Goal: Task Accomplishment & Management: Manage account settings

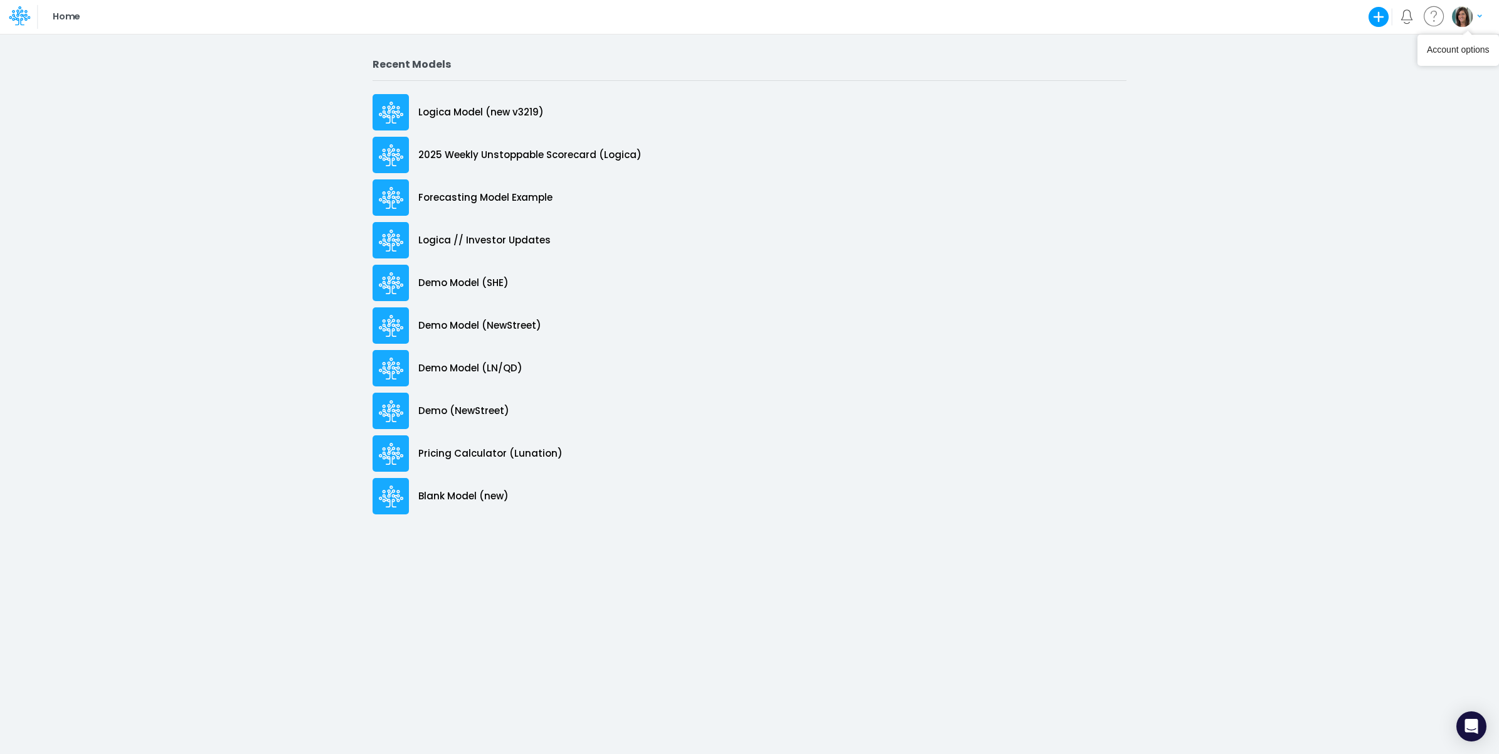
drag, startPoint x: 1469, startPoint y: 14, endPoint x: 1462, endPoint y: 22, distance: 10.6
click at [1469, 16] on img "button" at bounding box center [1462, 16] width 21 height 21
click at [1413, 64] on div "My profile settings Log out" at bounding box center [1415, 59] width 135 height 61
click at [1408, 73] on button "Log out" at bounding box center [1416, 73] width 134 height 19
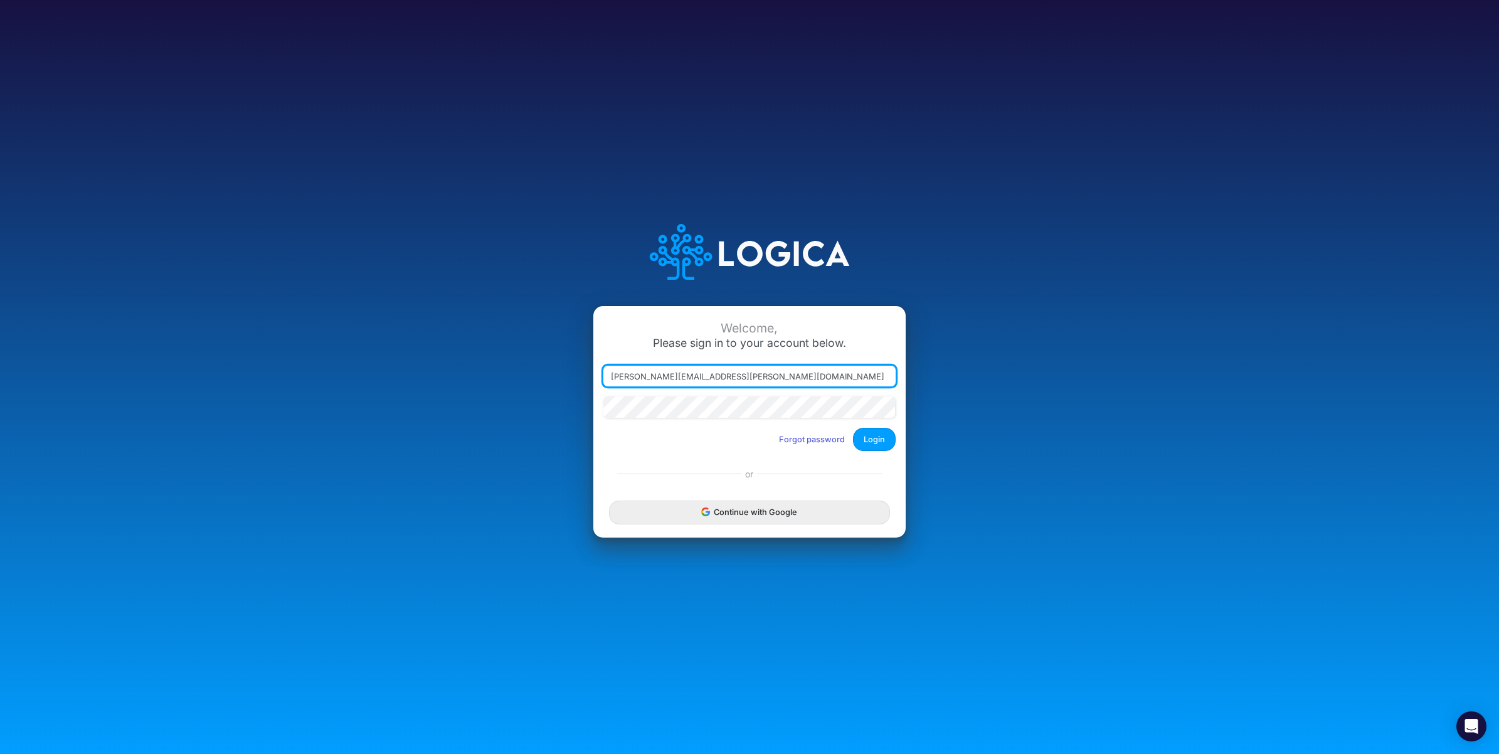
drag, startPoint x: 666, startPoint y: 378, endPoint x: 942, endPoint y: 393, distance: 275.7
click at [942, 393] on div "Welcome, Please sign in to your account below. carissa.castro@logica.cloud Forg…" at bounding box center [749, 377] width 999 height 358
type input "carissa.castro+rp@logica.cloud"
click at [879, 439] on button "Login" at bounding box center [874, 439] width 43 height 23
